Goal: Transaction & Acquisition: Purchase product/service

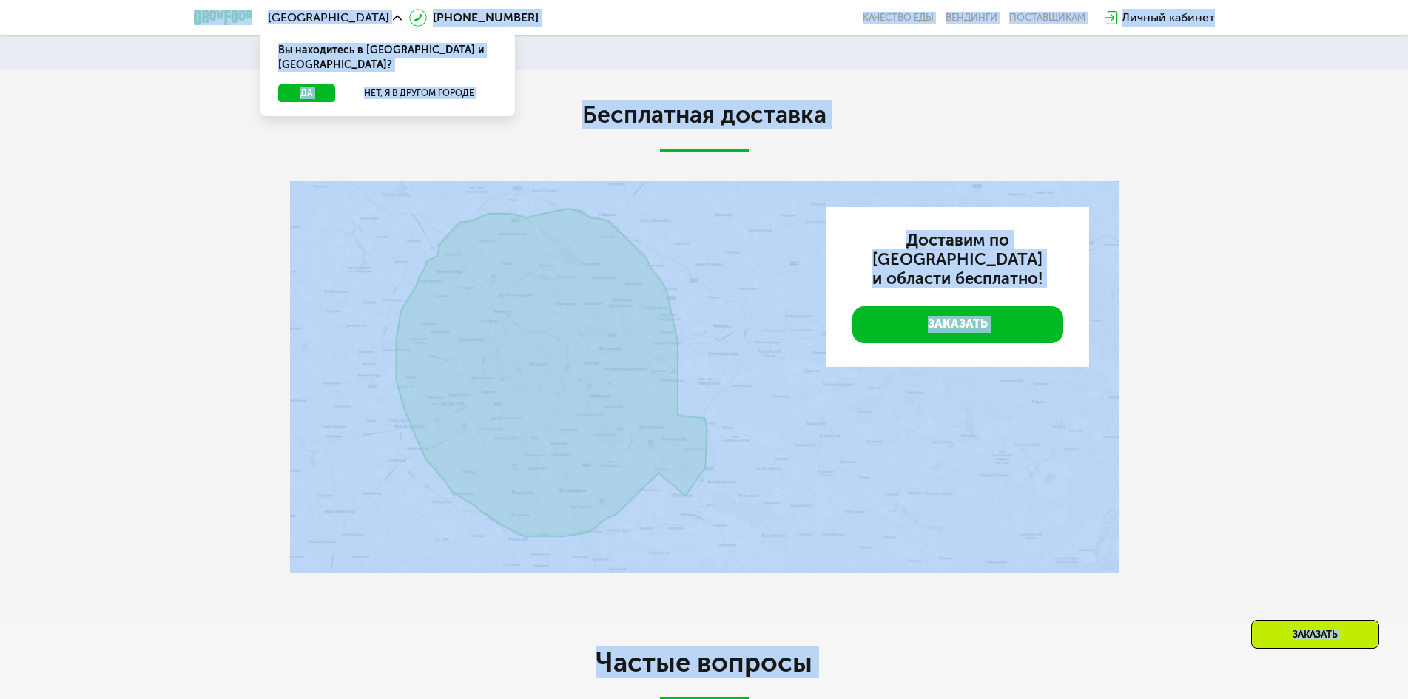
scroll to position [2737, 0]
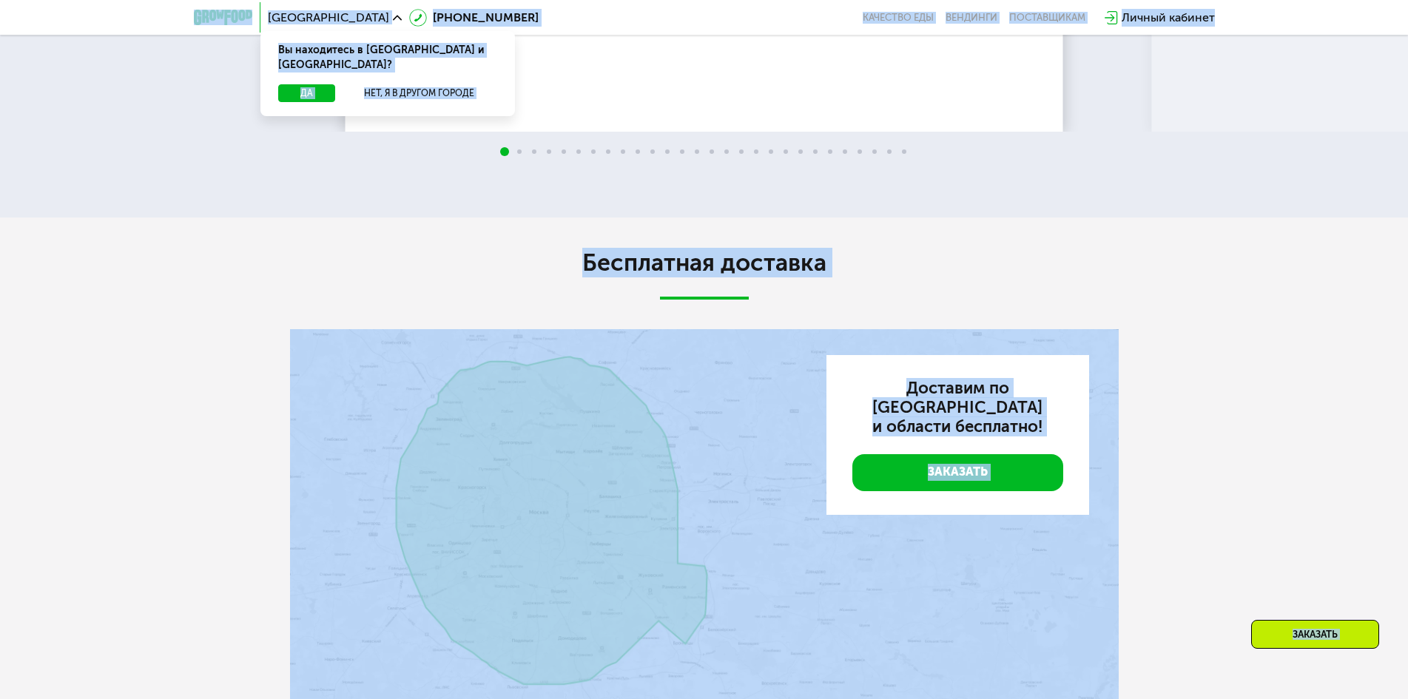
click at [949, 10] on div "[GEOGRAPHIC_DATA] Вы находитесь в [GEOGRAPHIC_DATA] и [GEOGRAPHIC_DATA]? Да Нет…" at bounding box center [704, 17] width 1036 height 33
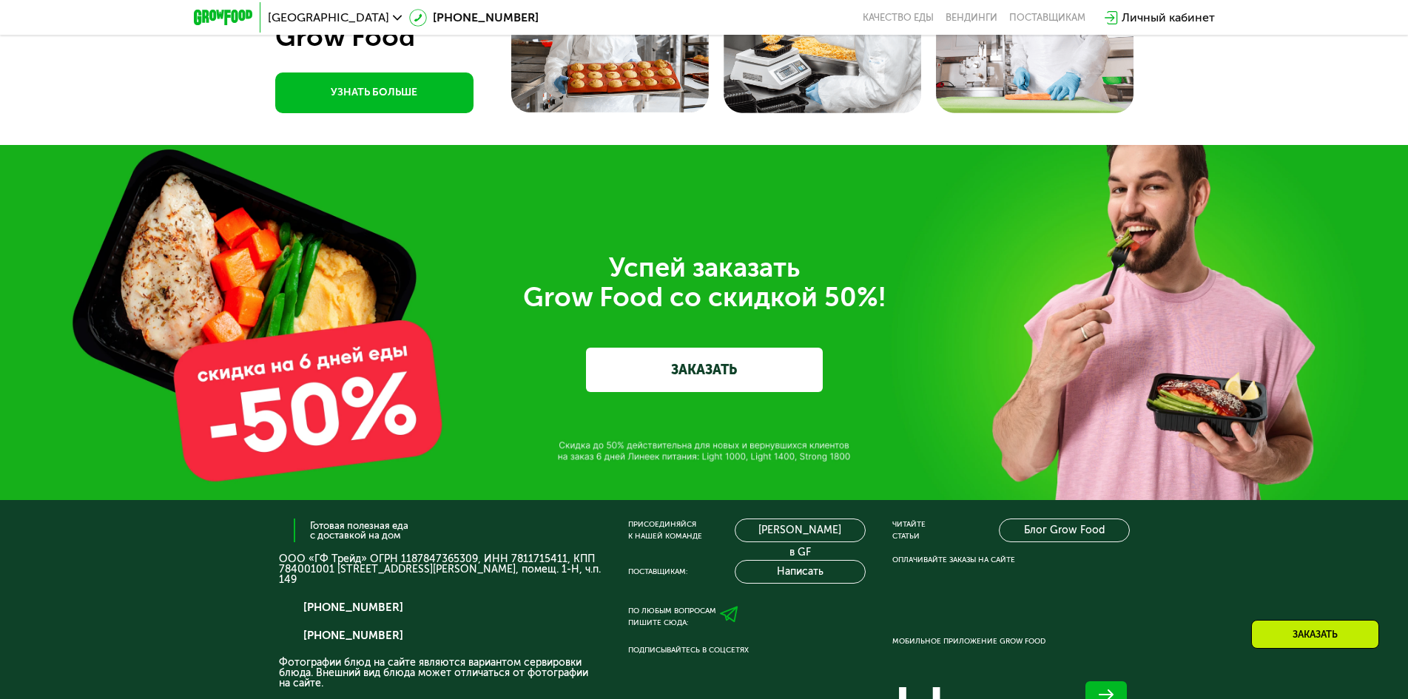
scroll to position [5175, 0]
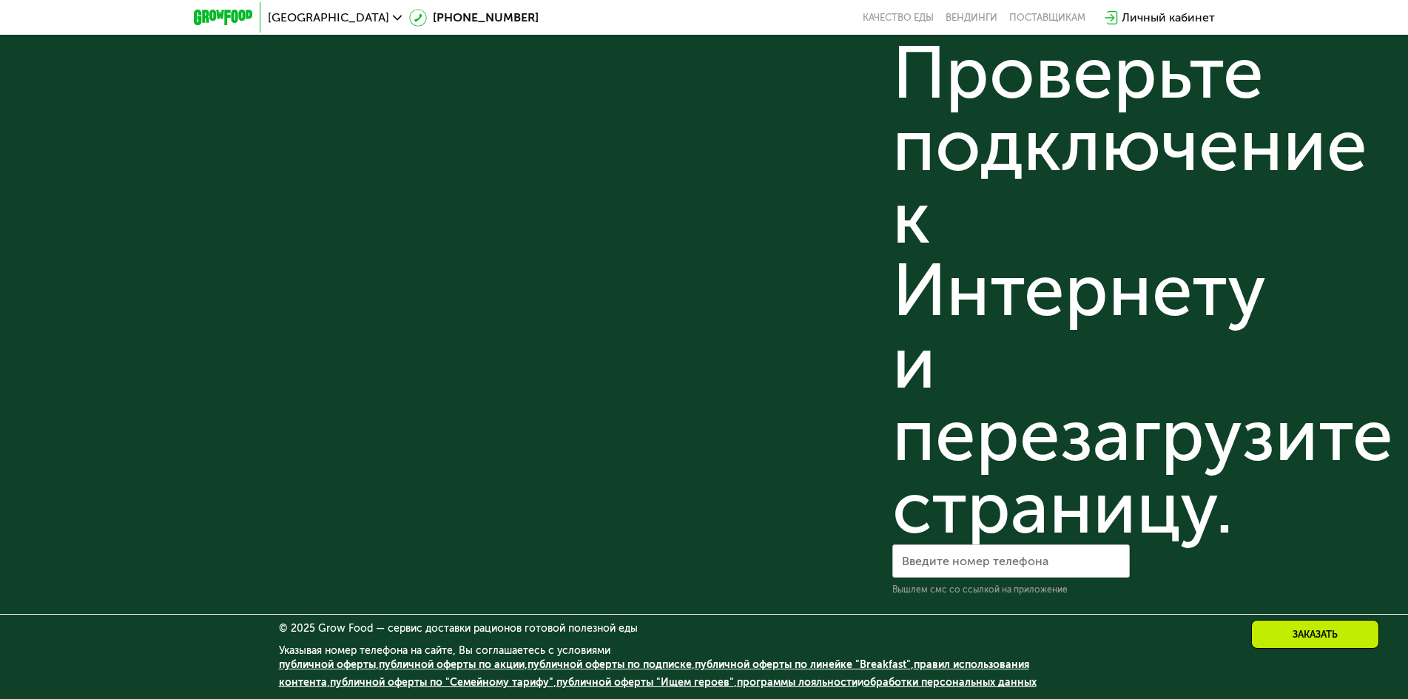
click at [368, 680] on link "публичной оферты по "Семейному тарифу"" at bounding box center [441, 682] width 223 height 13
click at [809, 516] on div "Присоединяйся к нашей команде [PERSON_NAME] в GF Поставщикам: Написать По любым…" at bounding box center [746, 7] width 237 height 1178
click at [963, 470] on div "Не удается связаться с сервисом reCAPTCHA. Проверьте подключение к Интернету и …" at bounding box center [1010, 73] width 237 height 942
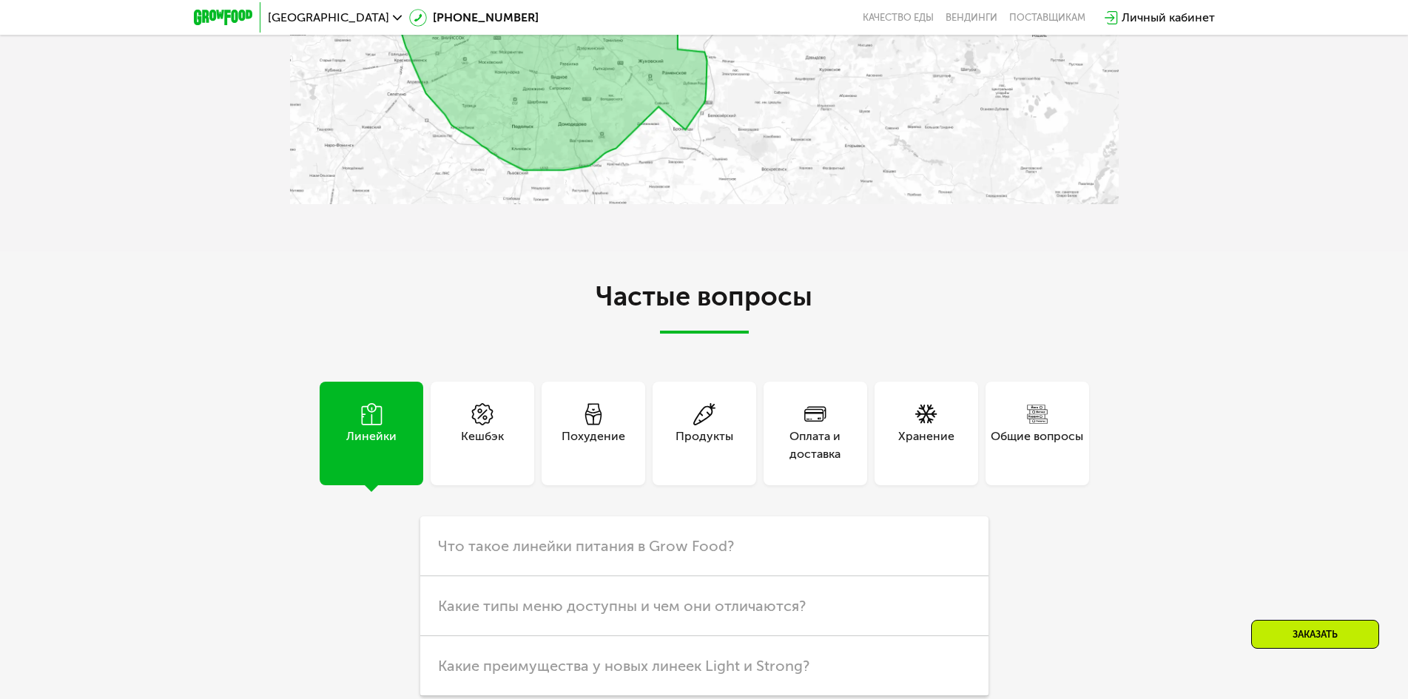
scroll to position [2733, 0]
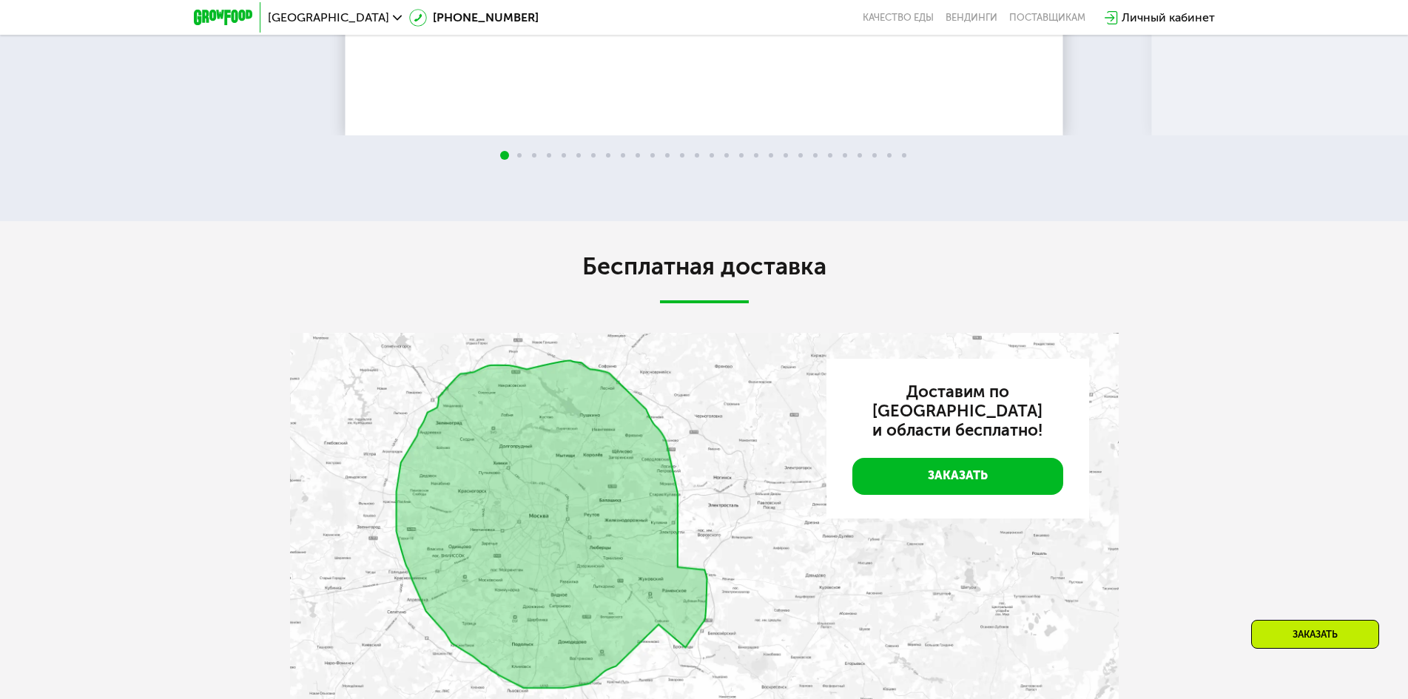
click at [916, 465] on link "Заказать" at bounding box center [957, 476] width 211 height 37
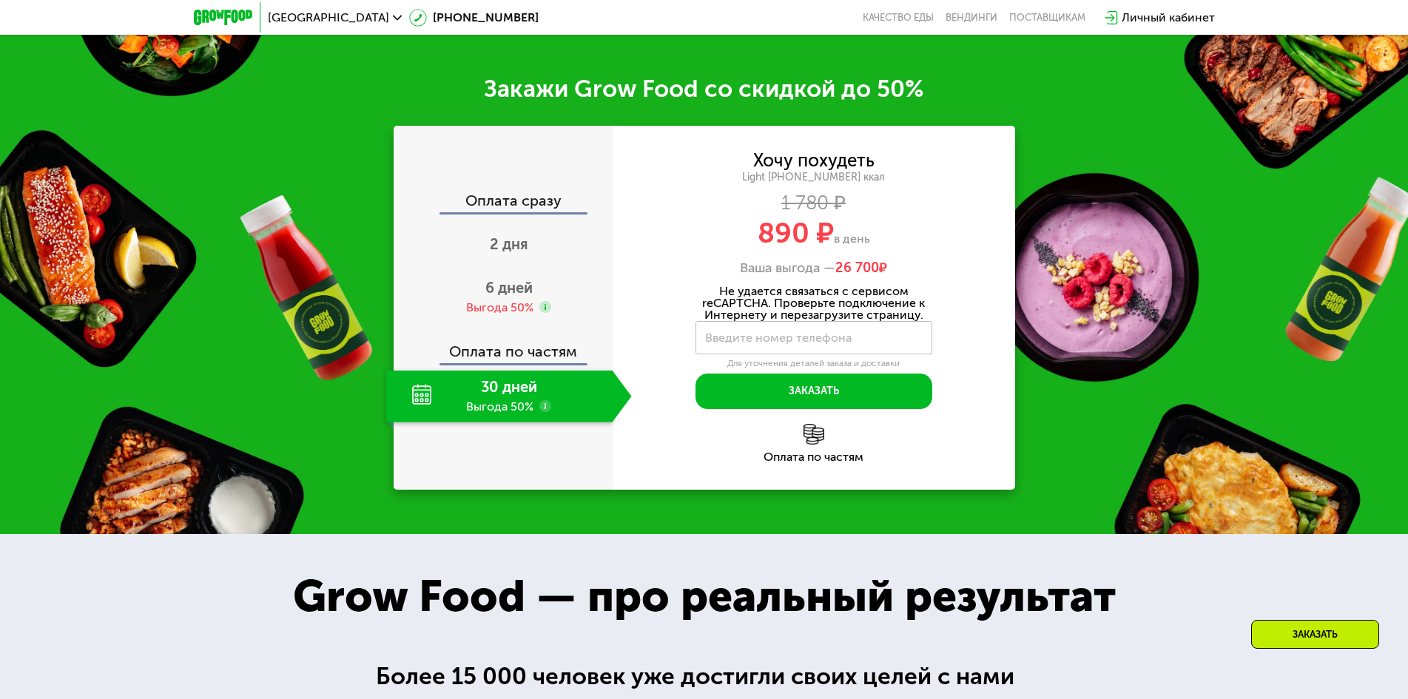
click at [482, 261] on div "2 дня" at bounding box center [509, 246] width 246 height 52
click at [482, 271] on div "6 дней Выгода 50%" at bounding box center [509, 297] width 246 height 52
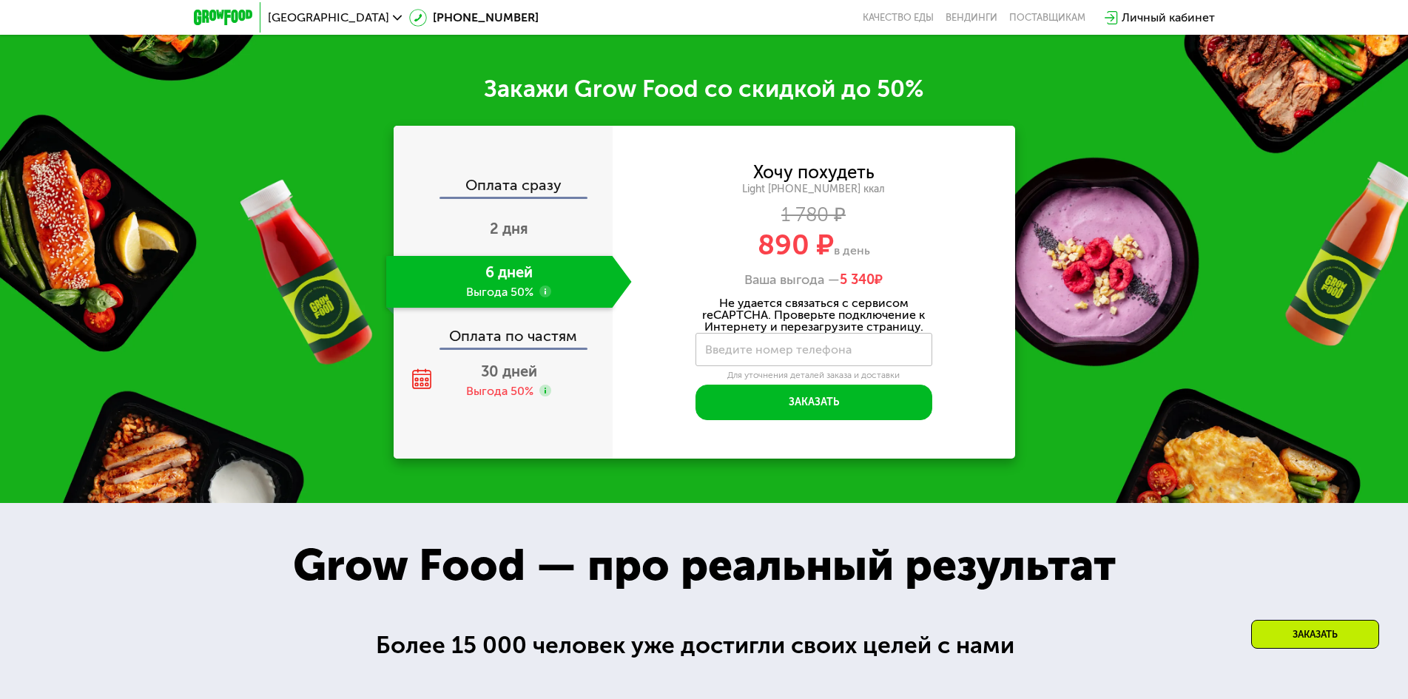
click at [226, 215] on div "Закажи Grow Food со скидкой до 50% Оплата сразу 2 дня 6 дней Выгода 50% Оплата …" at bounding box center [704, 266] width 1408 height 473
